Goal: Information Seeking & Learning: Check status

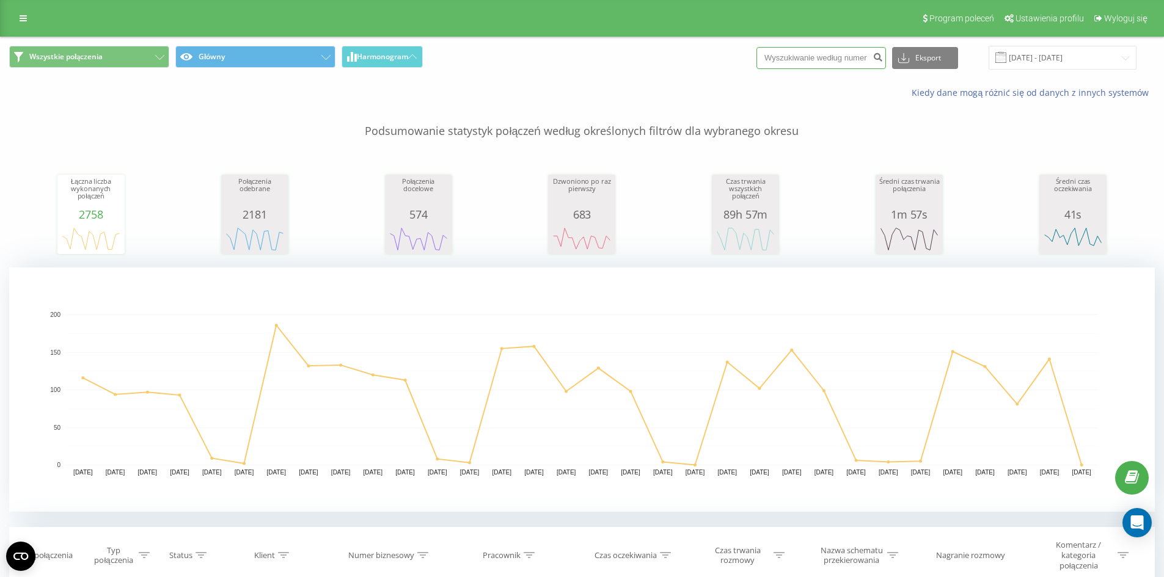
click at [841, 60] on input at bounding box center [822, 58] width 130 height 22
paste input "48668981338"
type input "48668981338"
click at [886, 63] on button "submit" at bounding box center [878, 58] width 16 height 22
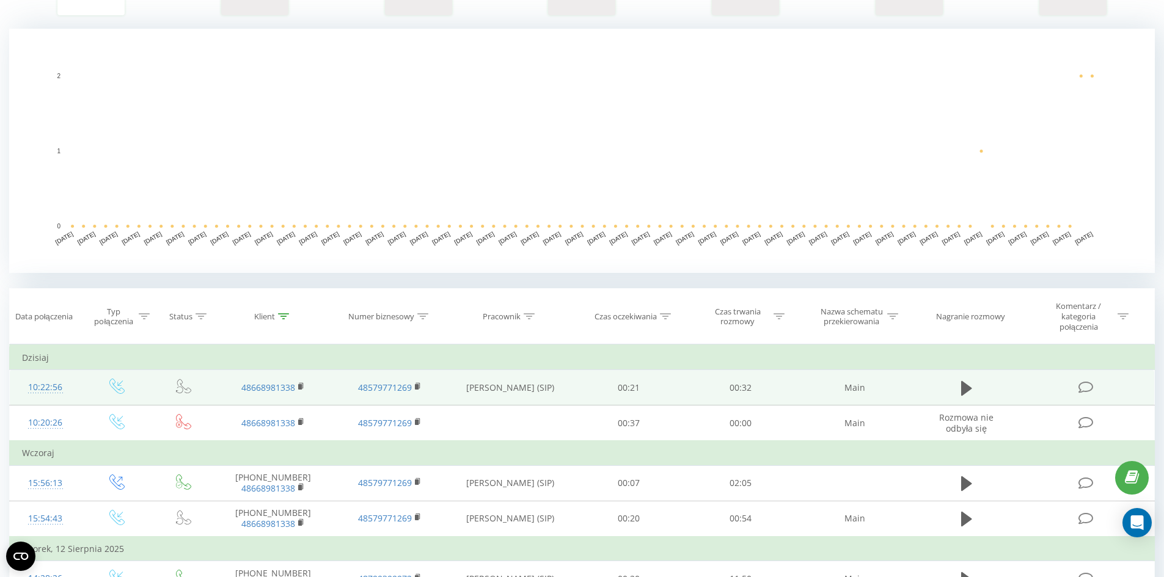
scroll to position [244, 0]
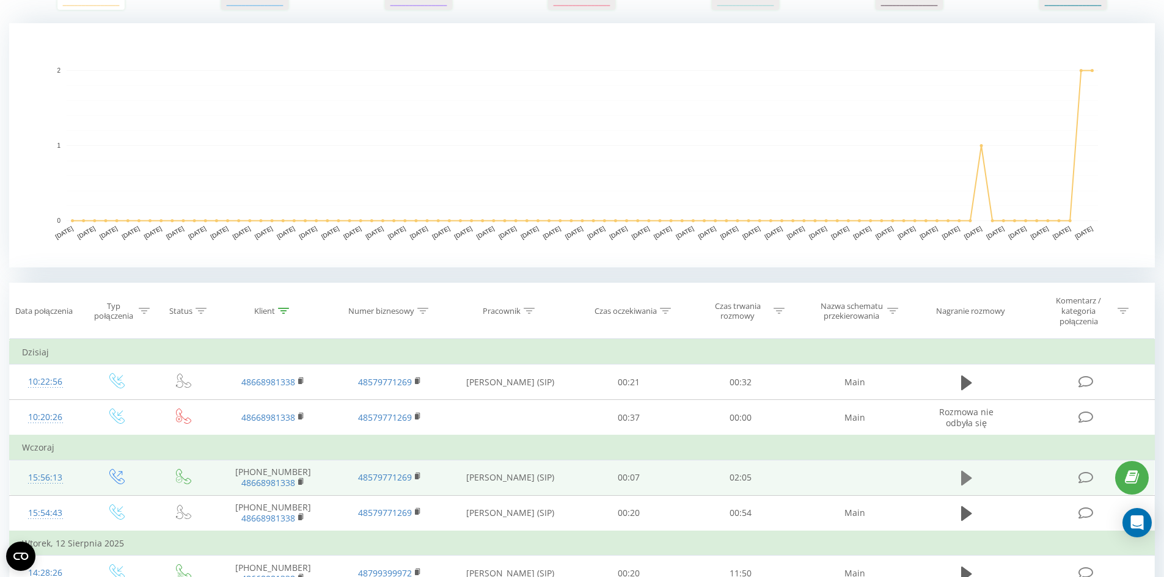
click at [969, 481] on icon at bounding box center [966, 478] width 11 height 15
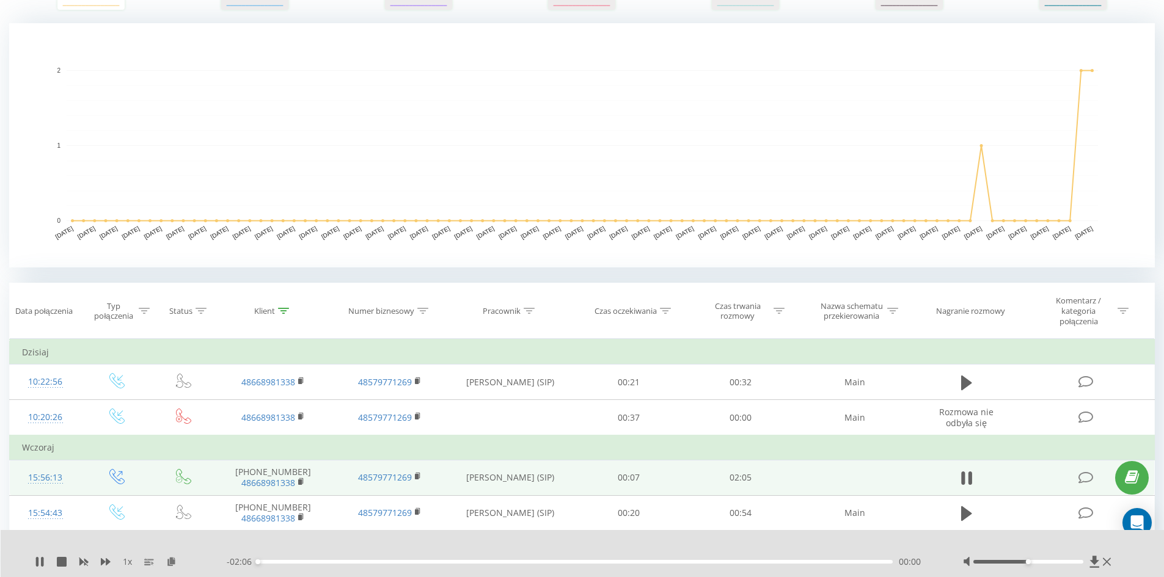
click at [969, 481] on icon at bounding box center [970, 478] width 4 height 13
